Goal: Transaction & Acquisition: Purchase product/service

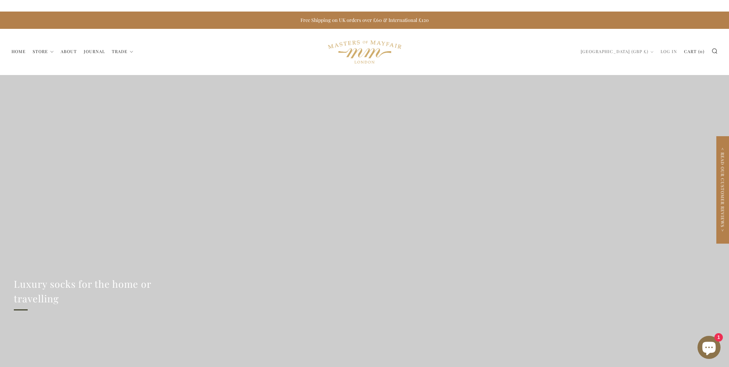
click at [15, 52] on link "Home" at bounding box center [19, 51] width 14 height 12
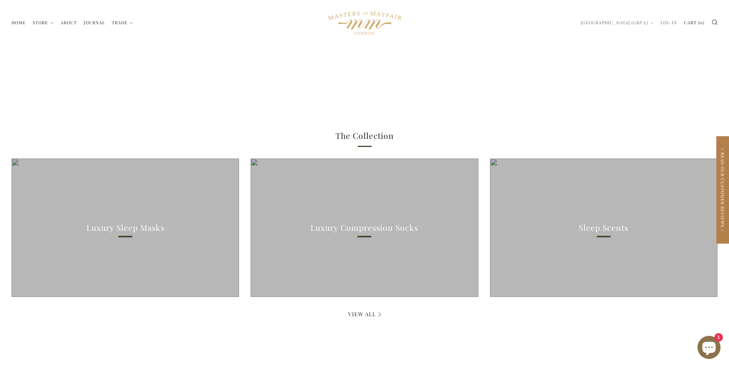
scroll to position [522, 0]
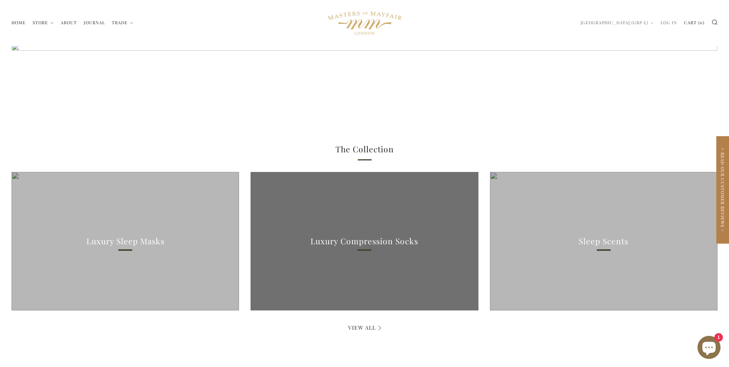
click at [361, 238] on h3 "Luxury Compression Socks" at bounding box center [365, 240] width 108 height 13
